Goal: Information Seeking & Learning: Check status

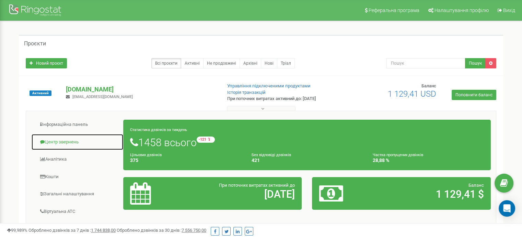
click at [55, 142] on link "Центр звернень" at bounding box center [77, 142] width 92 height 17
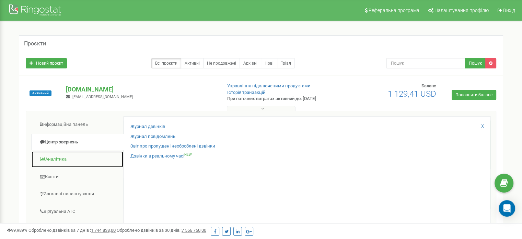
click at [66, 159] on link "Аналiтика" at bounding box center [77, 159] width 92 height 17
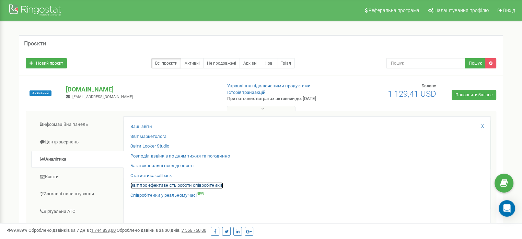
click at [190, 184] on link "Звіт про ефективність роботи співробітників" at bounding box center [176, 185] width 93 height 7
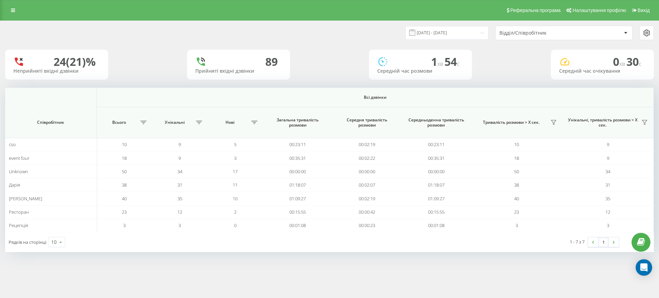
click at [544, 32] on div "Відділ/Співробітник" at bounding box center [540, 33] width 82 height 6
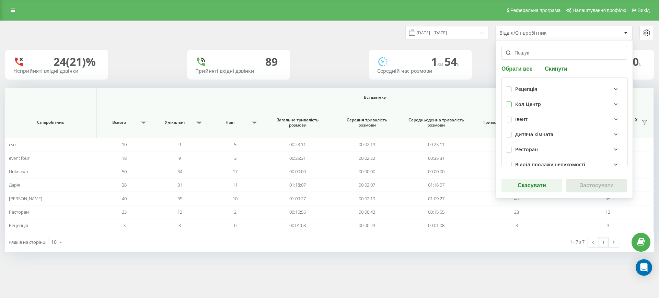
click at [507, 102] on label at bounding box center [509, 102] width 6 height 0
checkbox input "true"
click at [580, 184] on button "Застосувати" at bounding box center [596, 186] width 61 height 14
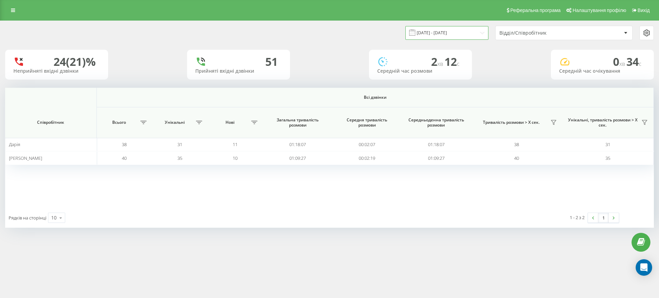
click at [473, 31] on input "[DATE] - [DATE]" at bounding box center [446, 32] width 83 height 13
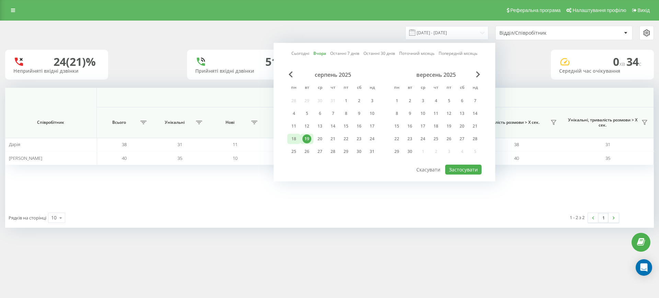
click at [299, 137] on div "18" at bounding box center [293, 139] width 13 height 10
click at [455, 171] on button "Застосувати" at bounding box center [463, 170] width 36 height 10
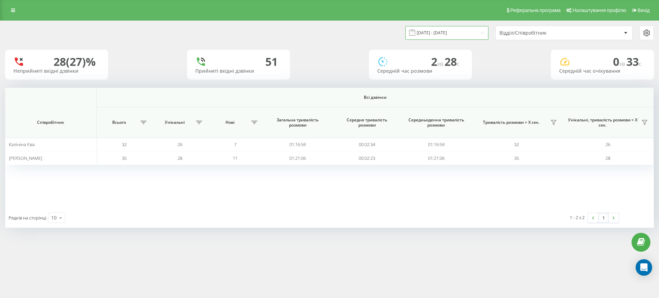
click at [475, 34] on input "18.08.2025 - 18.08.2025" at bounding box center [446, 32] width 83 height 13
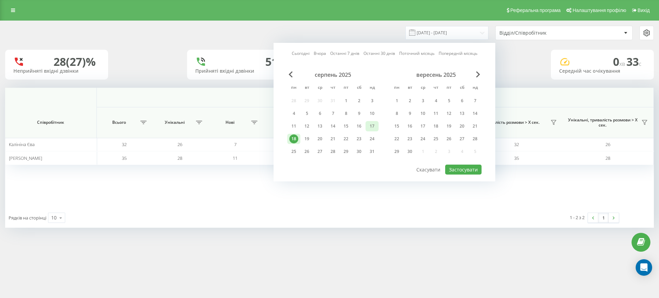
click at [372, 126] on div "17" at bounding box center [372, 126] width 9 height 9
click at [450, 168] on button "Застосувати" at bounding box center [463, 170] width 36 height 10
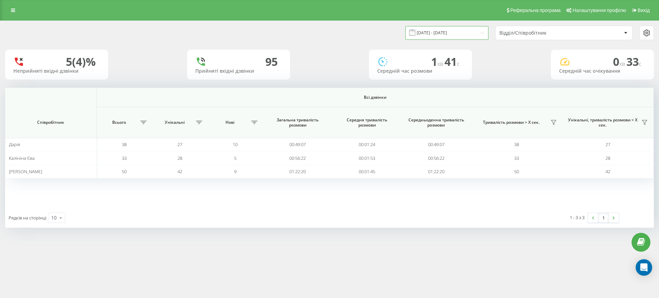
click at [464, 33] on input "17.08.2025 - 17.08.2025" at bounding box center [446, 32] width 83 height 13
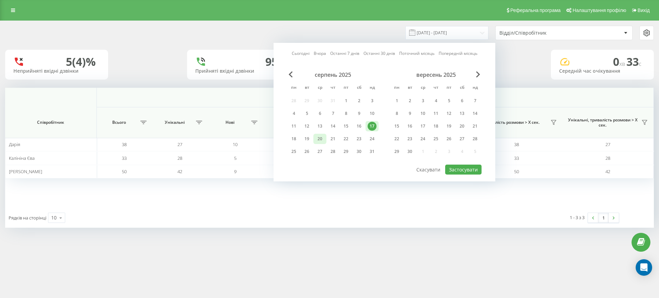
click at [316, 138] on div "20" at bounding box center [319, 139] width 9 height 9
click at [470, 170] on button "Застосувати" at bounding box center [463, 170] width 36 height 10
type input "20.08.2025 - 20.08.2025"
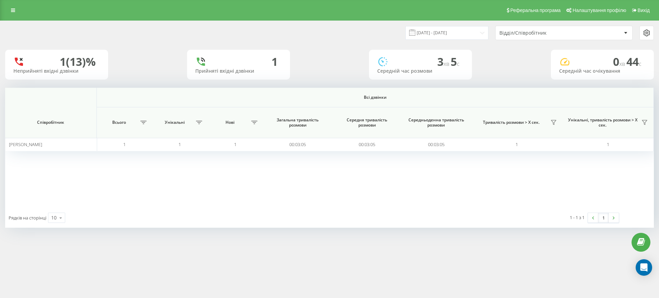
click at [524, 33] on div "Відділ/Співробітник" at bounding box center [540, 33] width 82 height 6
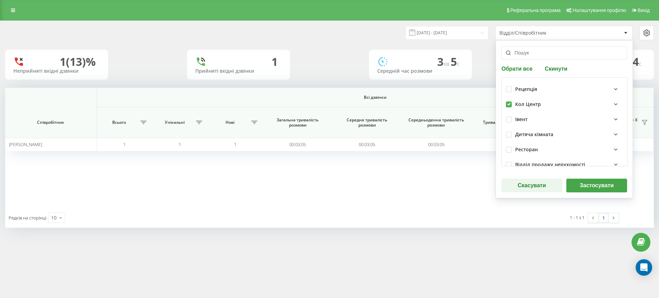
click at [524, 33] on div "Відділ/Співробітник" at bounding box center [540, 33] width 82 height 6
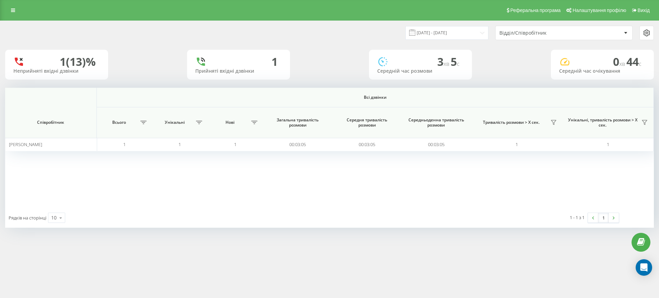
click at [328, 28] on div "20.08.2025 - 20.08.2025 Відділ/Співробітник" at bounding box center [329, 33] width 649 height 14
